Goal: Check status: Check status

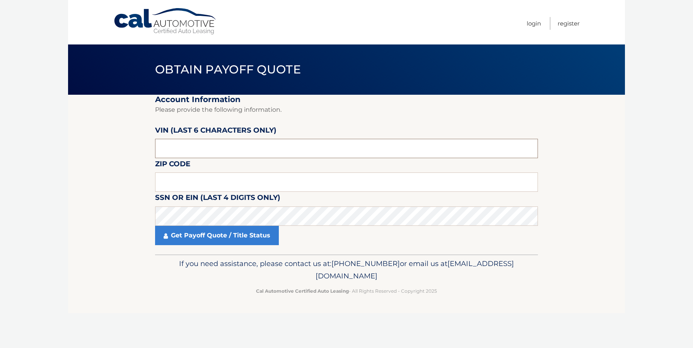
click at [212, 150] on input "text" at bounding box center [346, 148] width 383 height 19
type input "422940"
type input "19114"
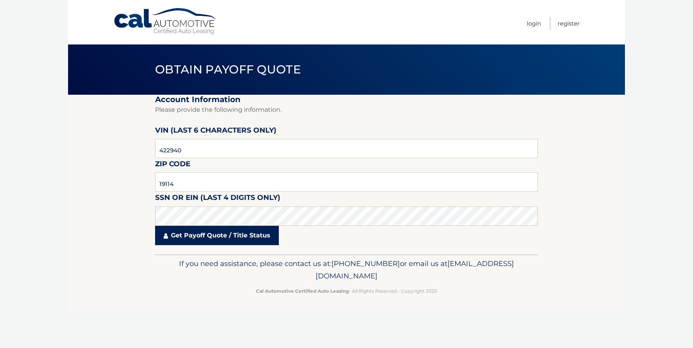
click at [218, 230] on link "Get Payoff Quote / Title Status" at bounding box center [217, 235] width 124 height 19
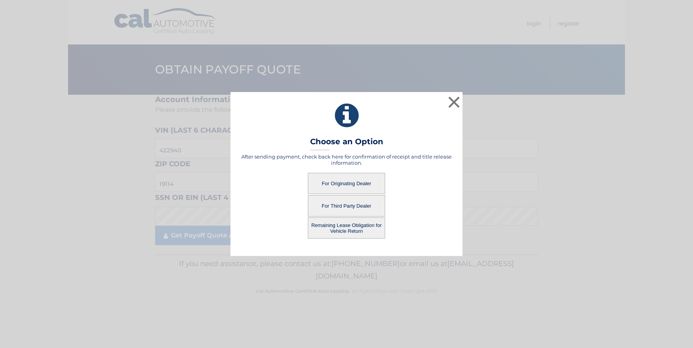
click at [341, 203] on button "For Third Party Dealer" at bounding box center [346, 205] width 77 height 21
click at [337, 203] on button "For Third Party Dealer" at bounding box center [346, 205] width 77 height 21
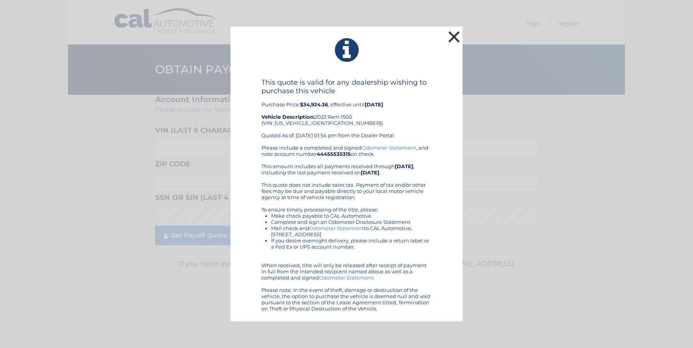
click at [453, 36] on button "×" at bounding box center [453, 36] width 15 height 15
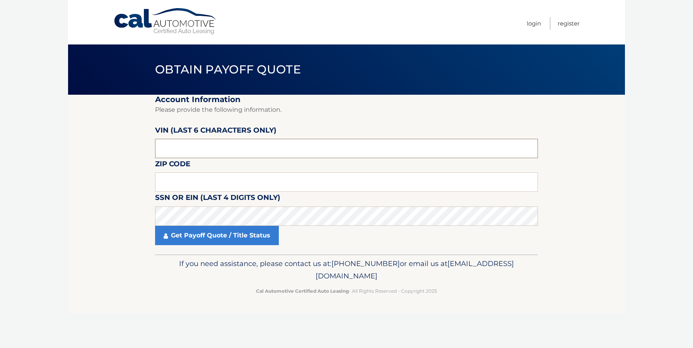
click at [207, 143] on input "text" at bounding box center [346, 148] width 383 height 19
type input "422940"
type input "19114"
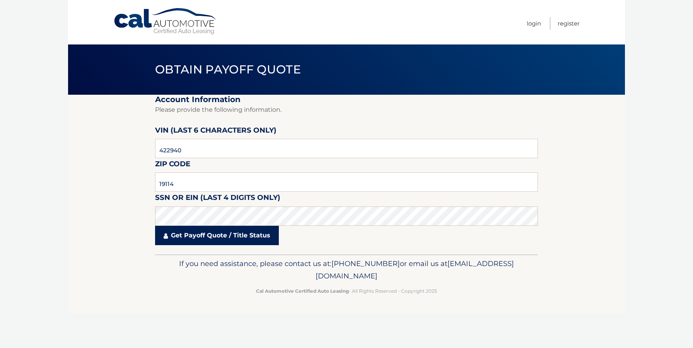
click at [216, 239] on link "Get Payoff Quote / Title Status" at bounding box center [217, 235] width 124 height 19
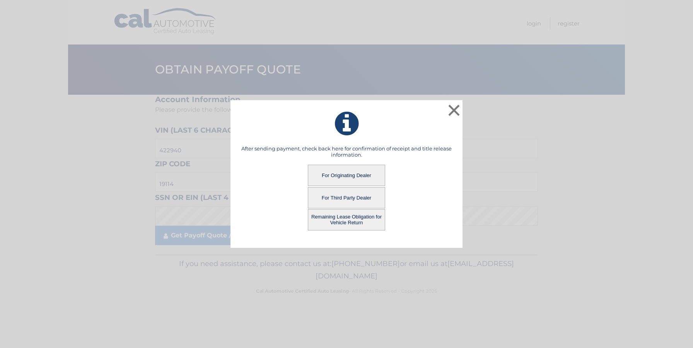
click at [335, 222] on button "Remaining Lease Obligation for Vehicle Return" at bounding box center [346, 219] width 77 height 21
click at [338, 221] on button "Remaining Lease Obligation for Vehicle Return" at bounding box center [346, 219] width 77 height 21
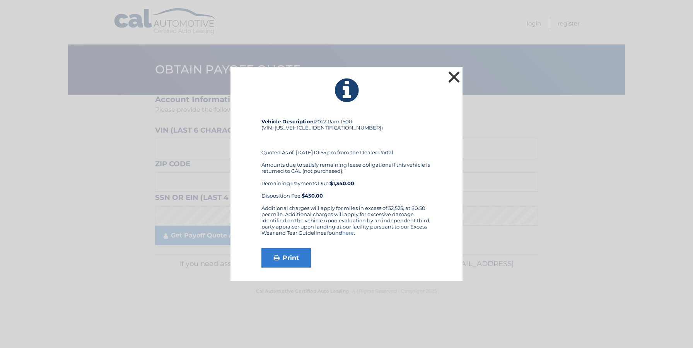
click at [457, 77] on button "×" at bounding box center [453, 76] width 15 height 15
